Goal: Information Seeking & Learning: Learn about a topic

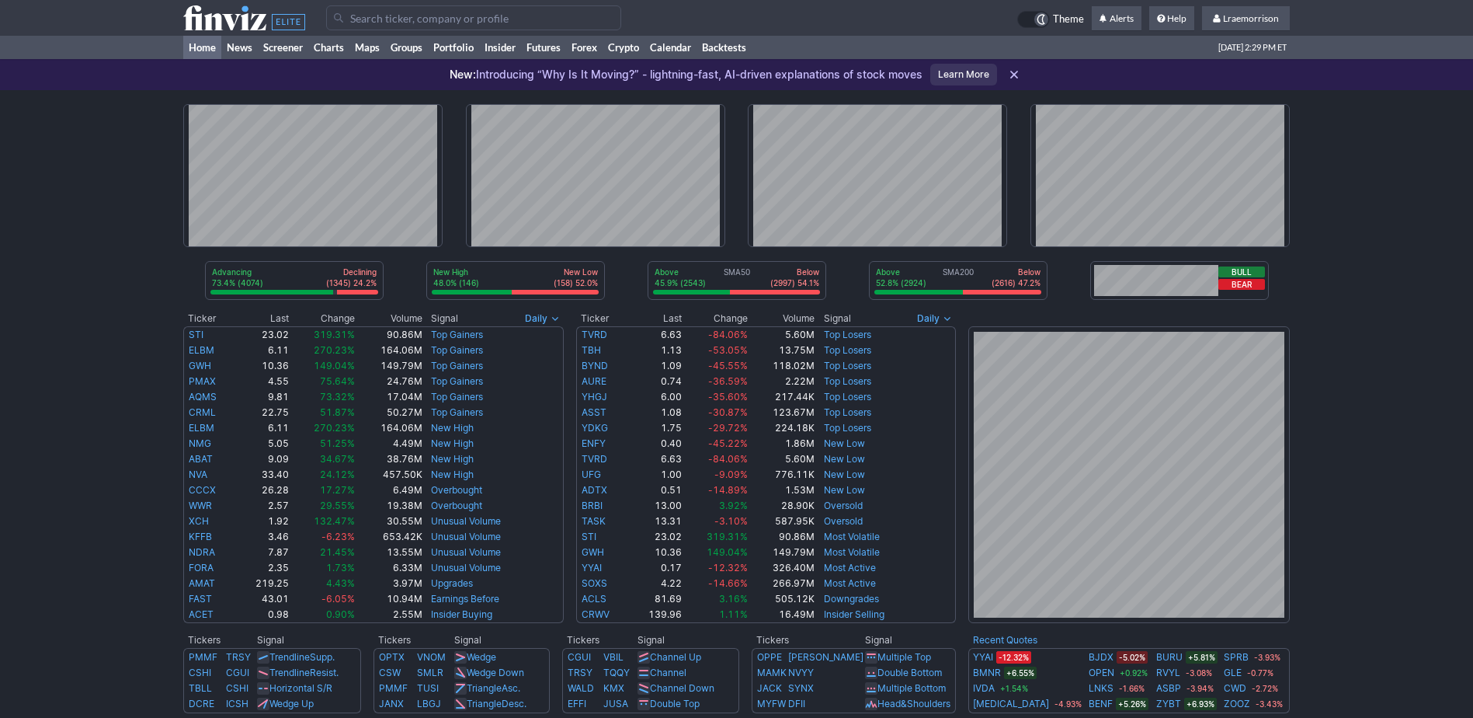
scroll to position [155, 0]
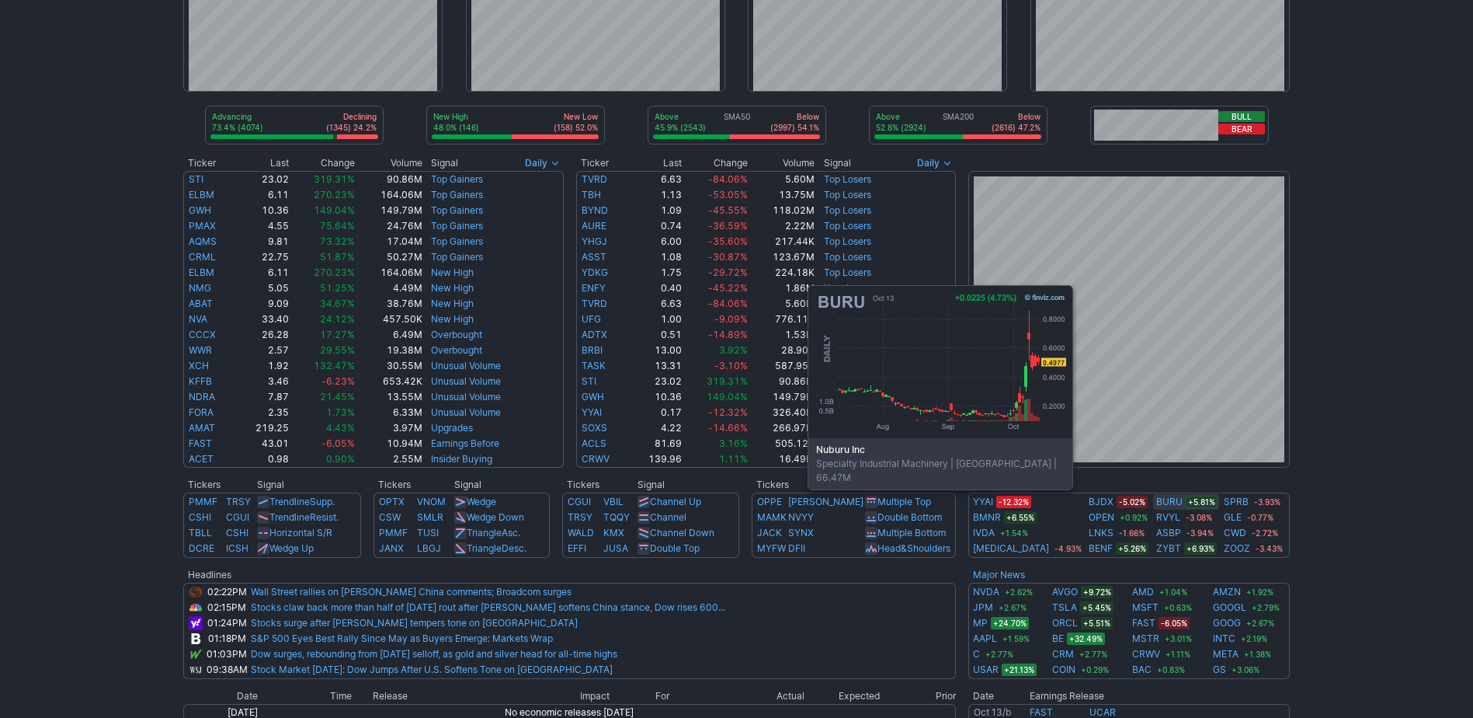
click at [1156, 499] on link "BURU" at bounding box center [1169, 502] width 26 height 16
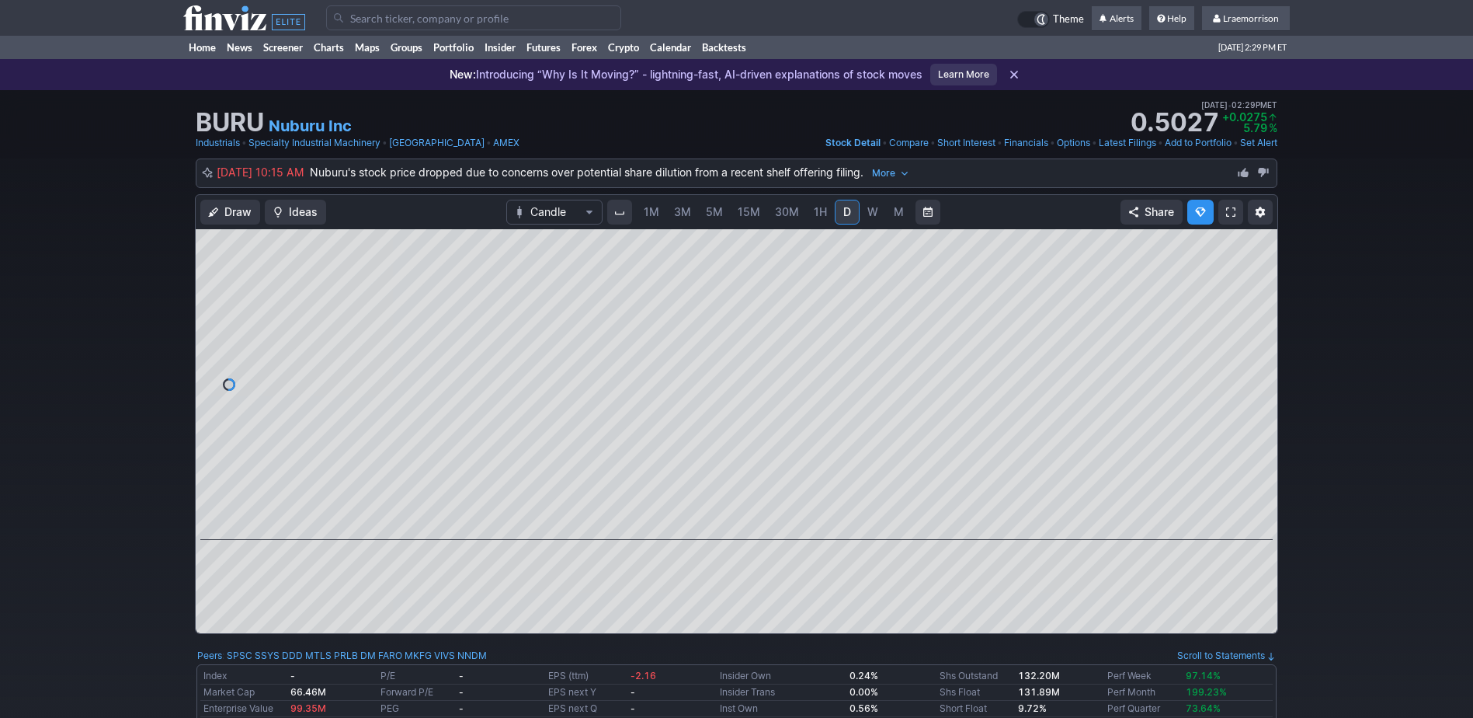
click at [654, 216] on span "1M" at bounding box center [652, 211] width 16 height 13
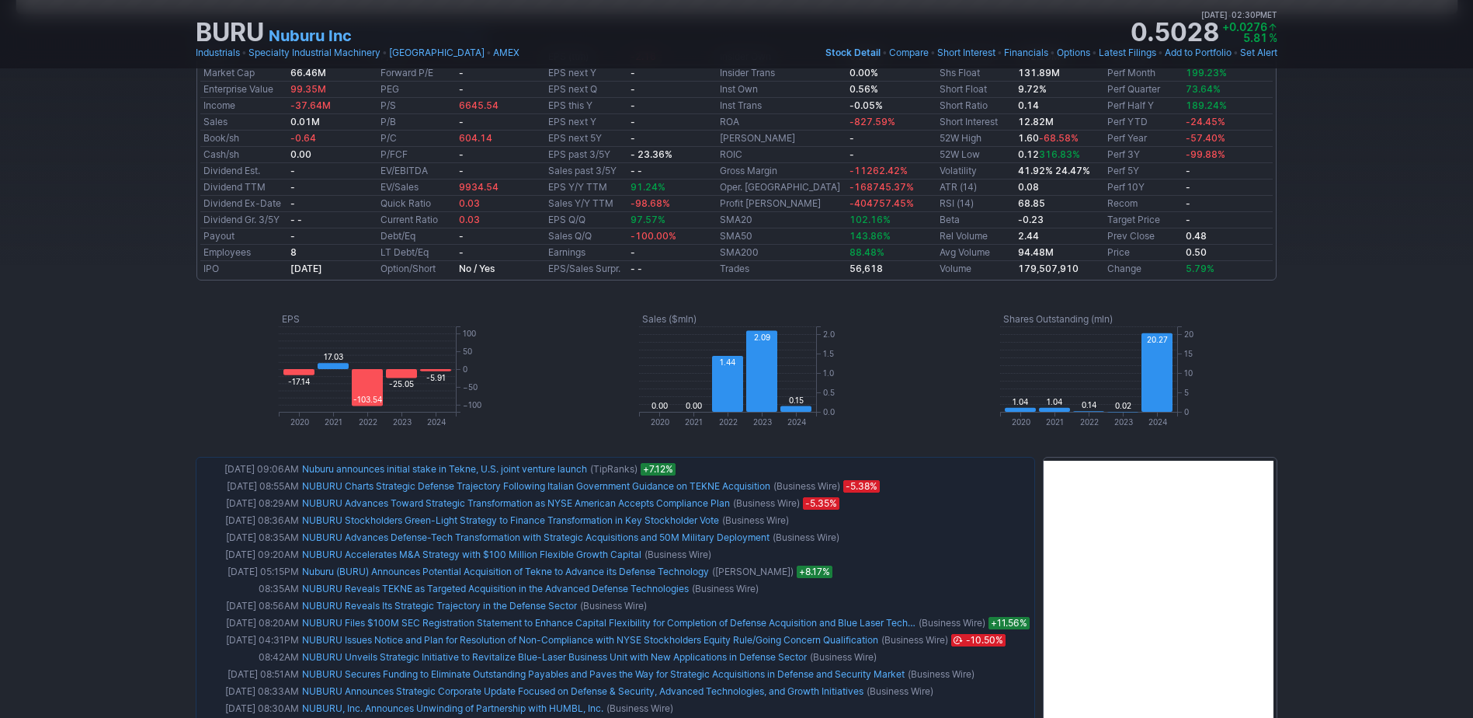
scroll to position [621, 0]
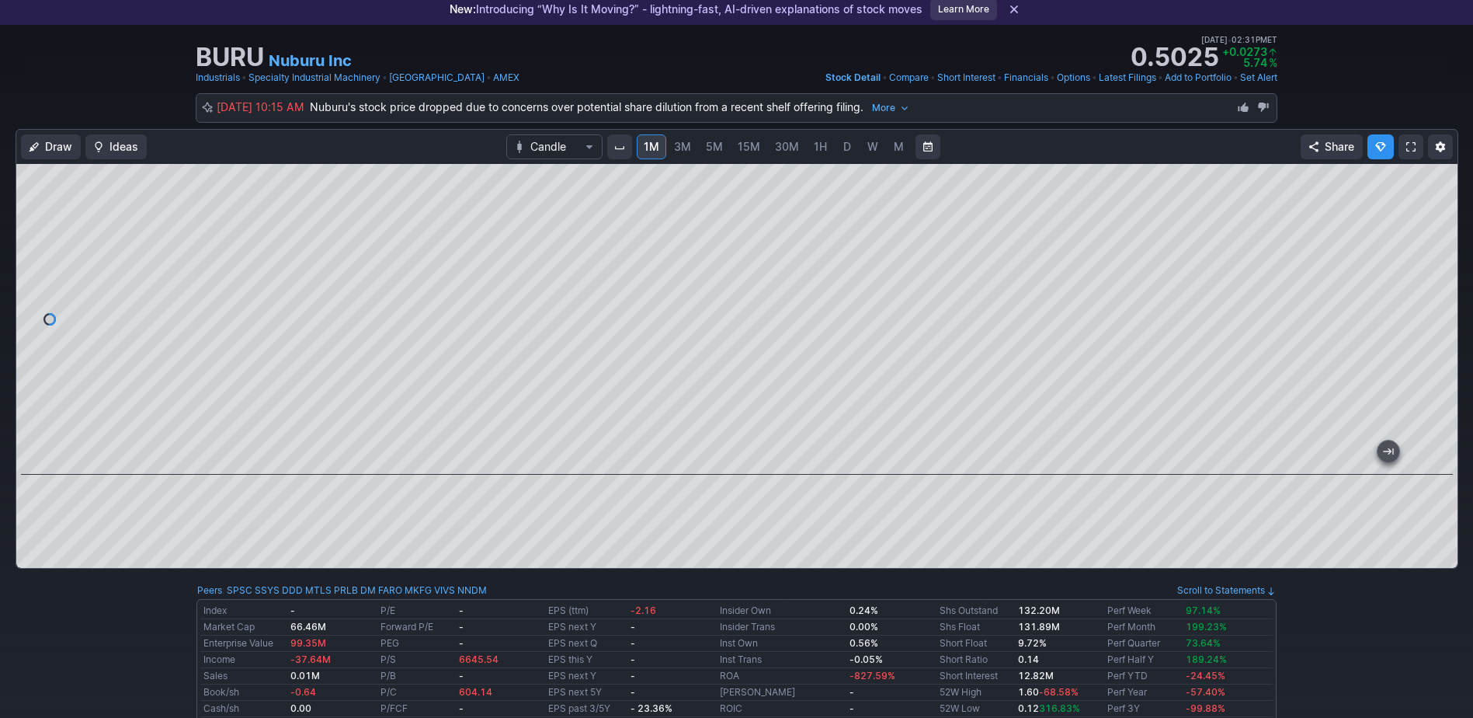
scroll to position [0, 0]
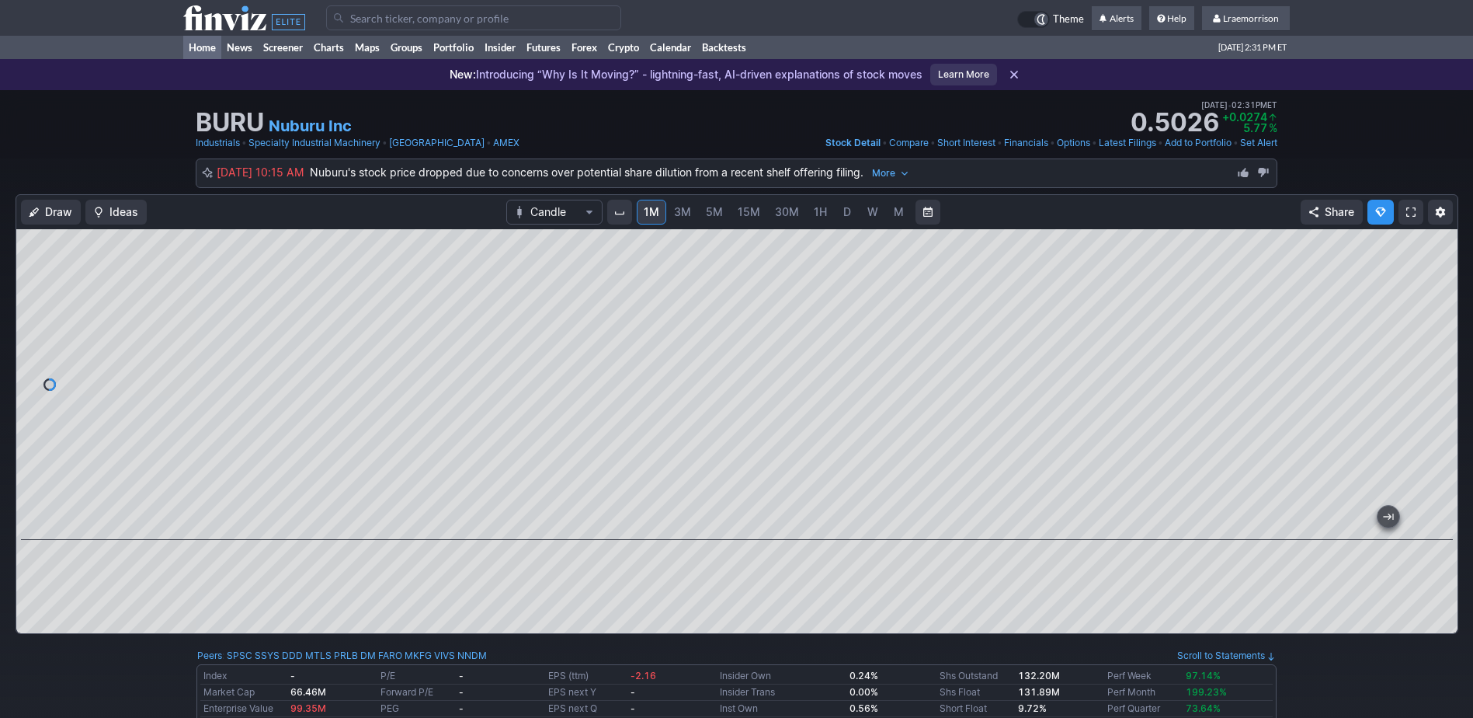
click at [201, 44] on link "Home" at bounding box center [202, 47] width 38 height 23
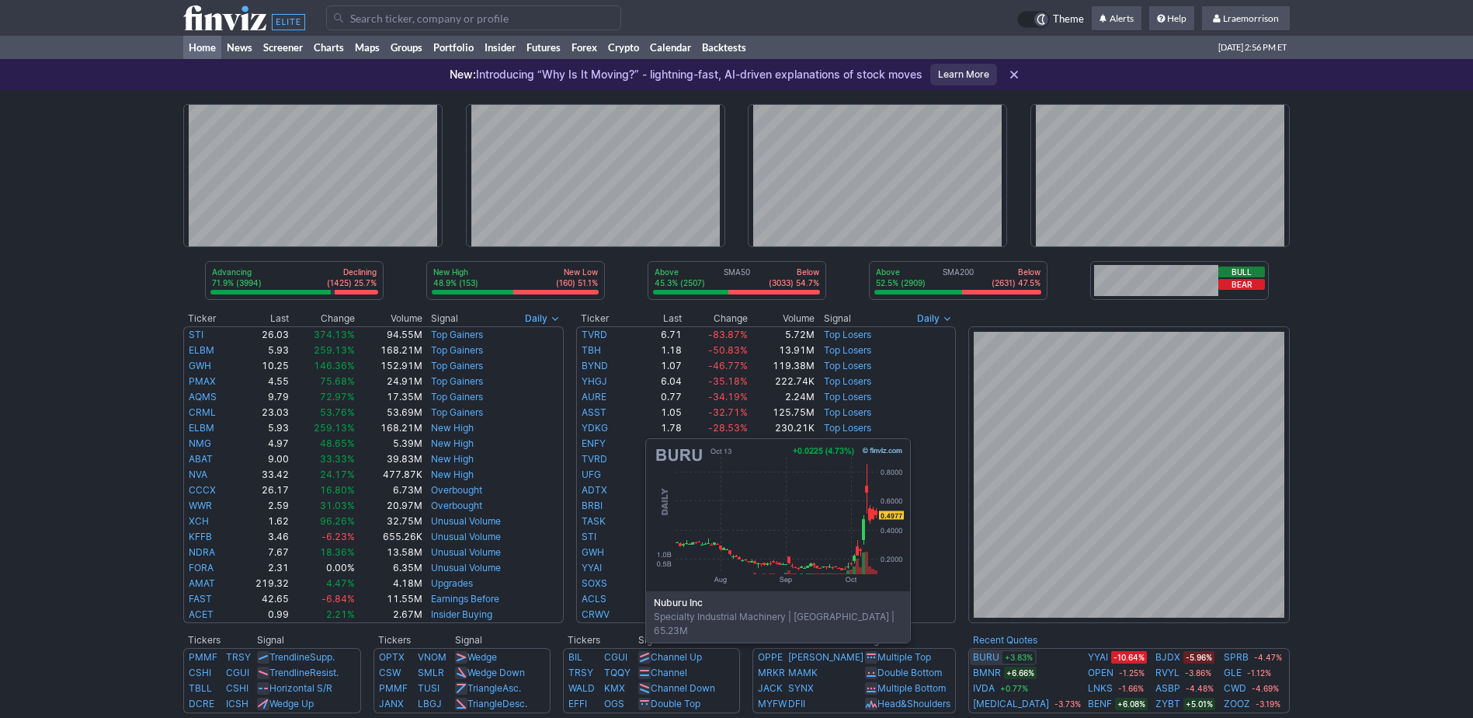
click at [978, 652] on link "BURU" at bounding box center [986, 657] width 26 height 16
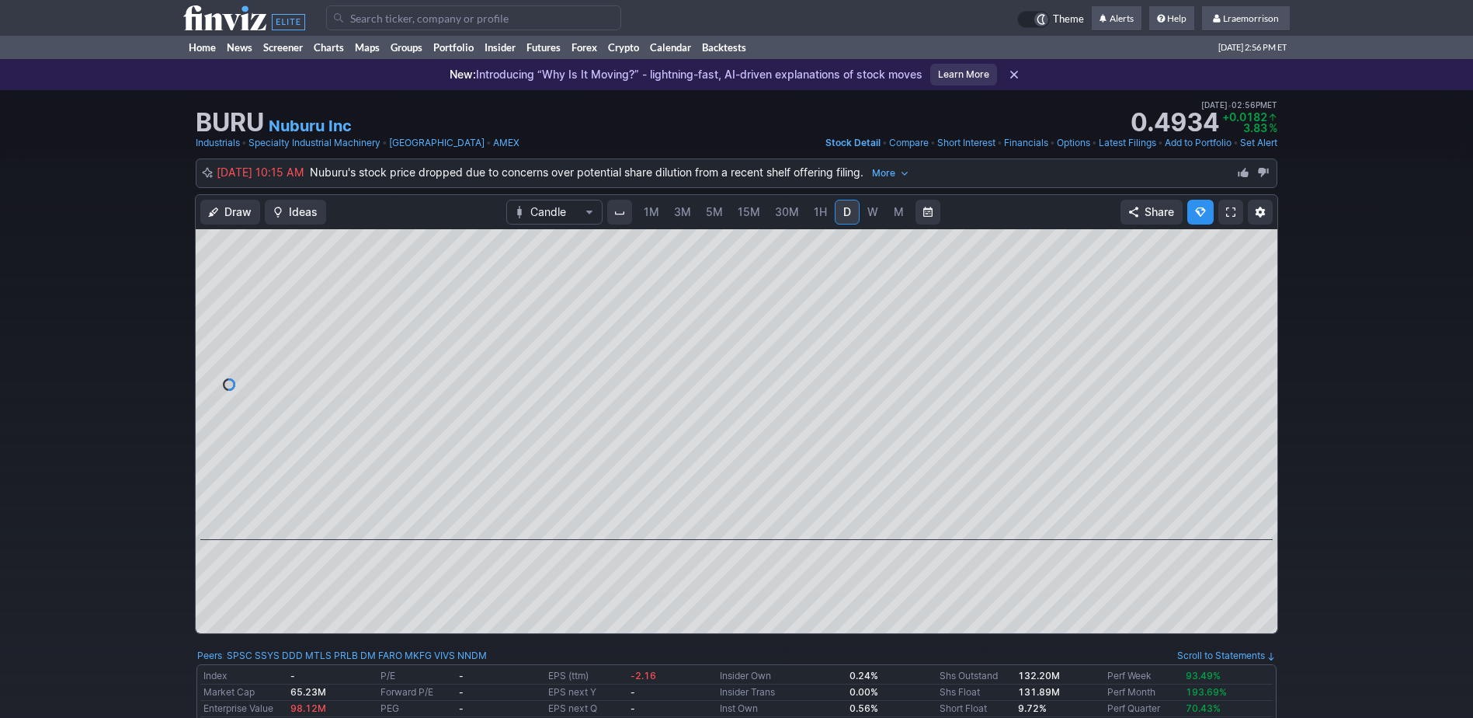
click at [654, 214] on span "1M" at bounding box center [652, 211] width 16 height 13
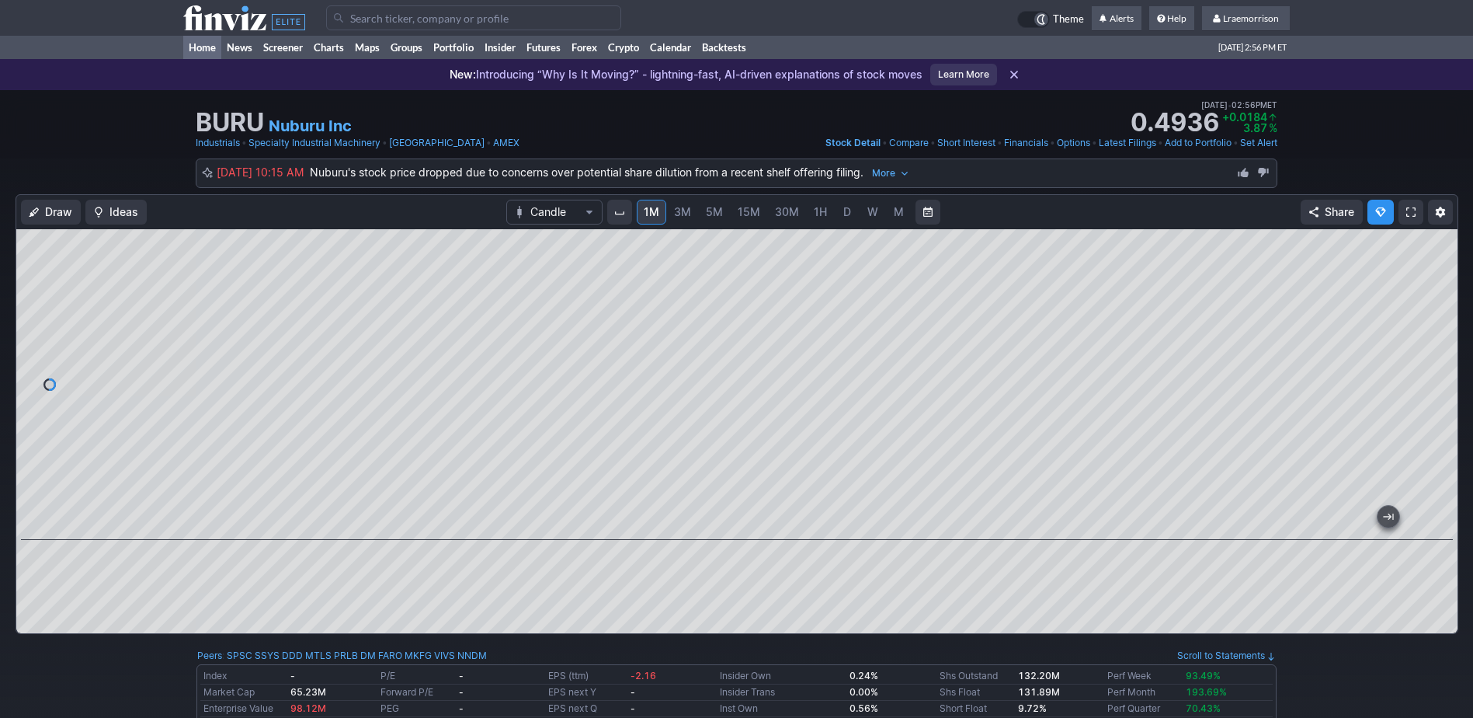
click at [201, 49] on link "Home" at bounding box center [202, 47] width 38 height 23
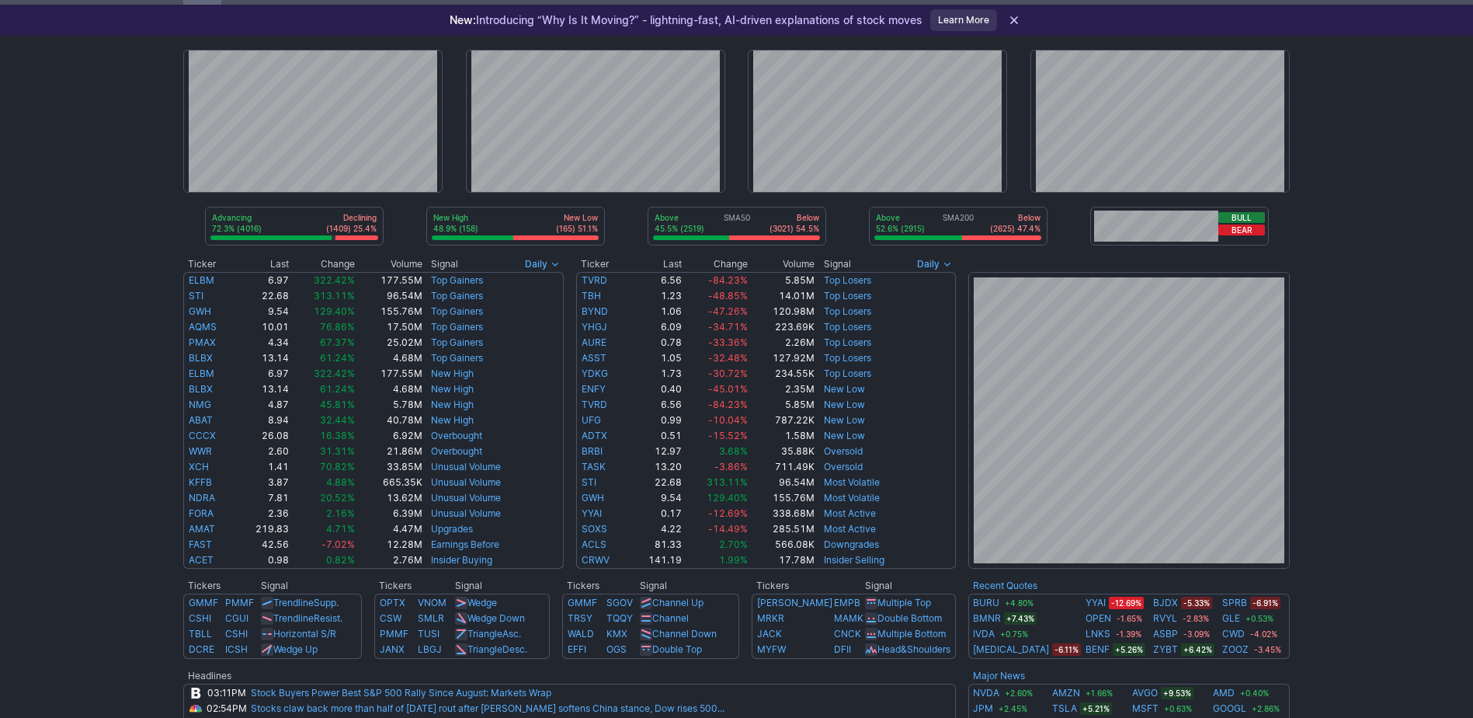
scroll to position [155, 0]
